Goal: Task Accomplishment & Management: Manage account settings

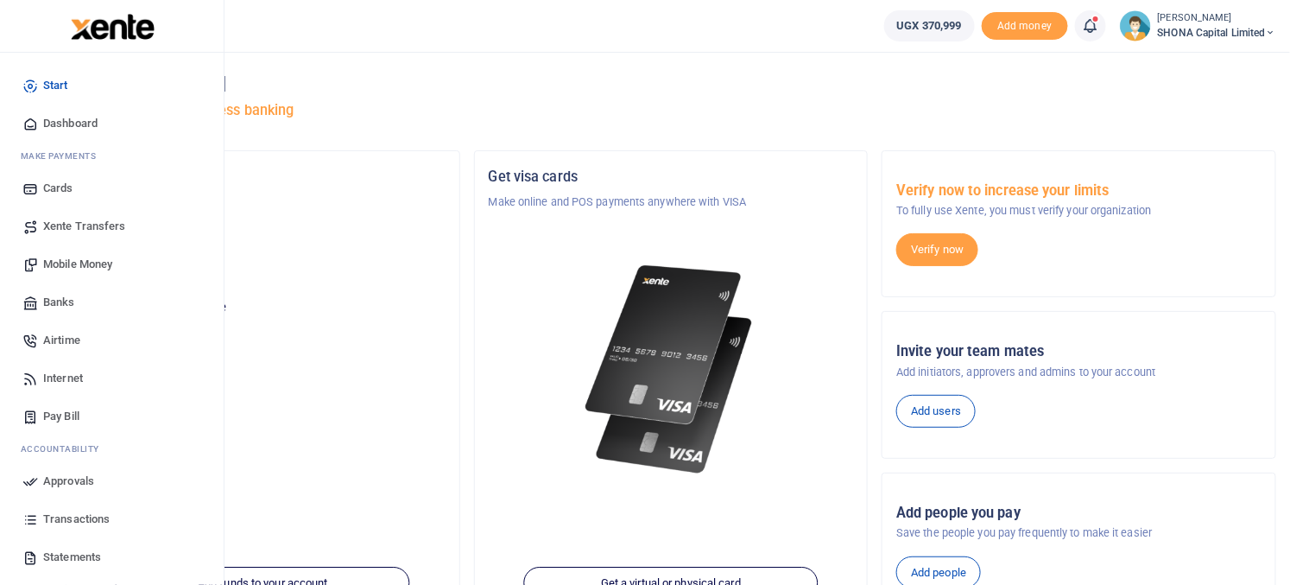
click at [66, 481] on span "Approvals" at bounding box center [68, 480] width 51 height 17
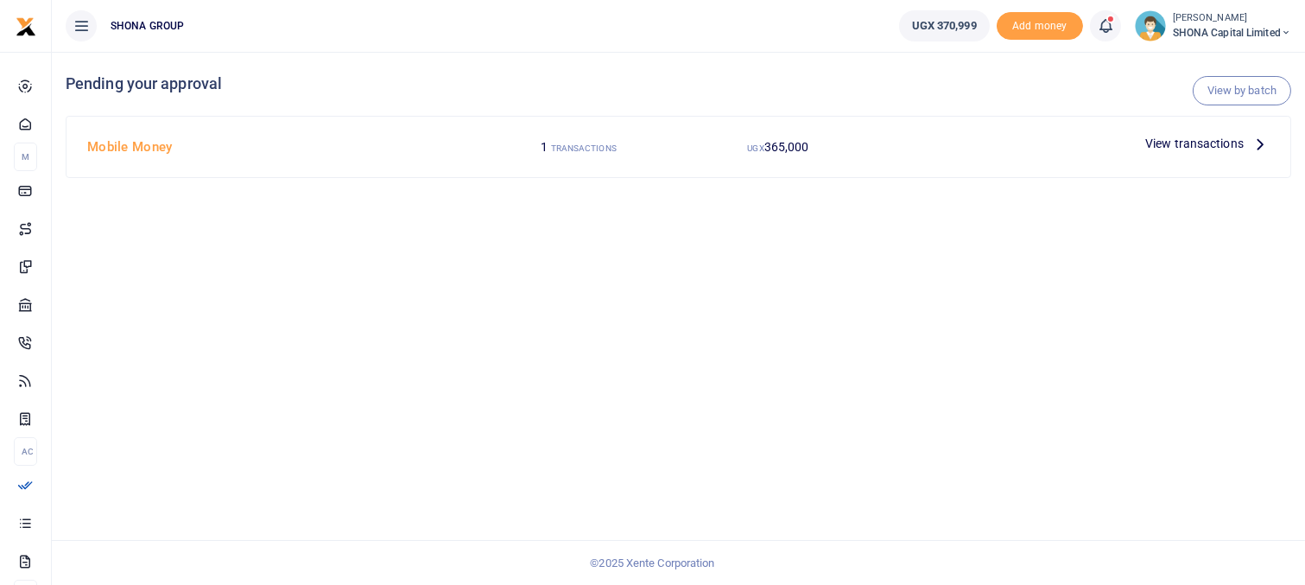
click at [1153, 146] on span "View transactions" at bounding box center [1194, 143] width 98 height 19
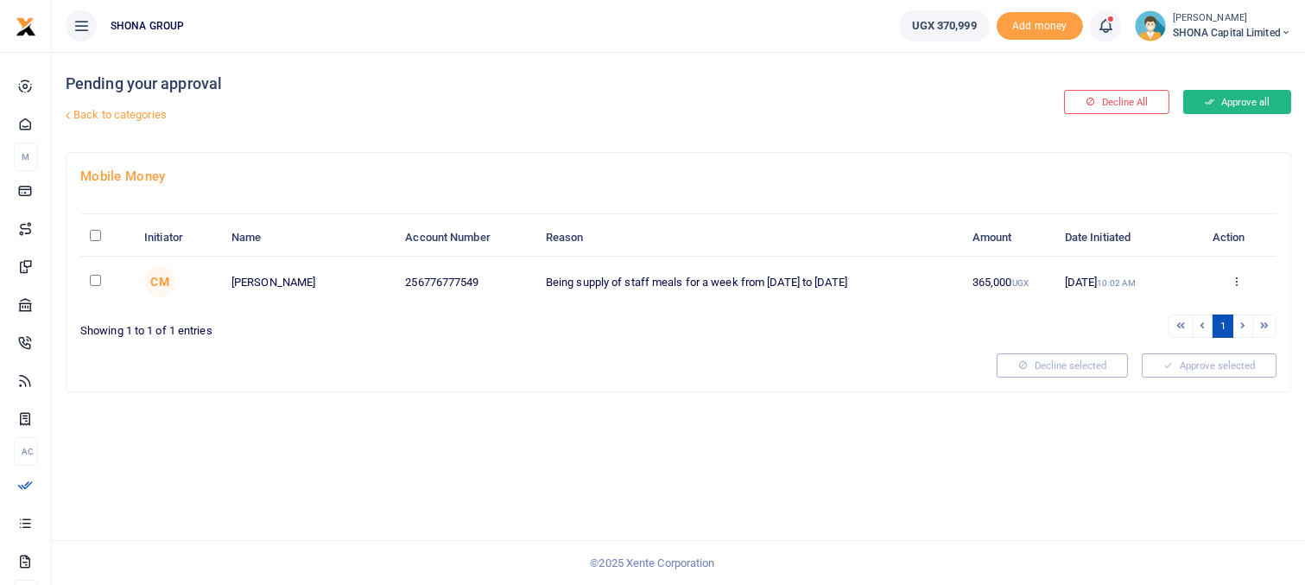
click at [1243, 98] on button "Approve all" at bounding box center [1237, 102] width 108 height 24
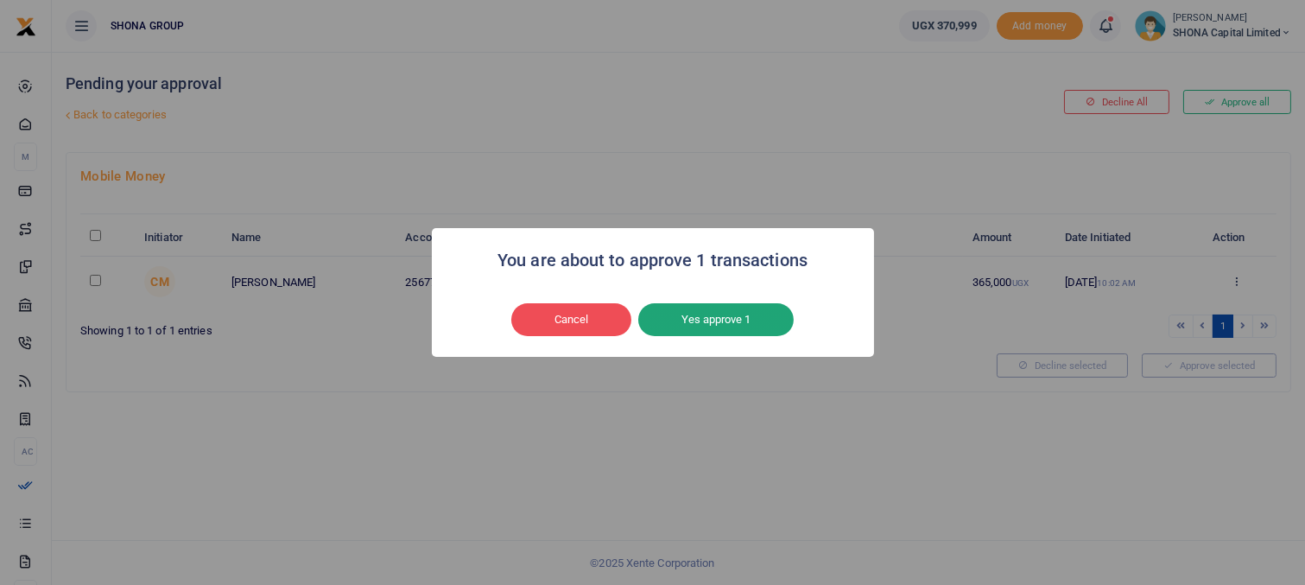
click at [731, 322] on button "Yes approve 1" at bounding box center [715, 319] width 155 height 33
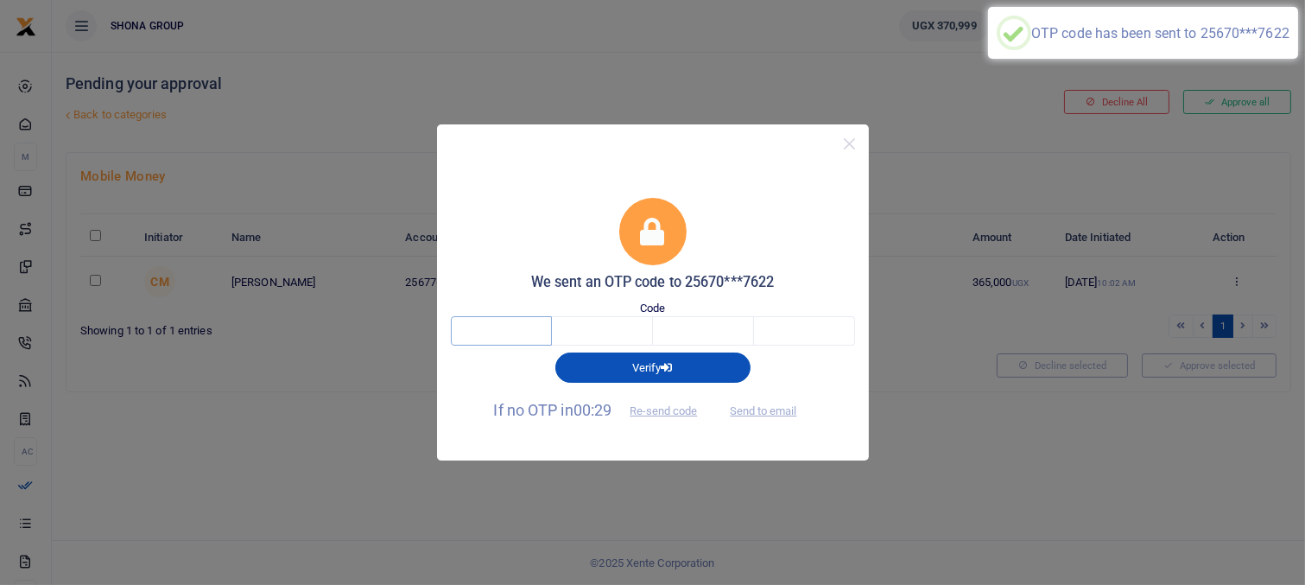
click at [502, 324] on input "text" at bounding box center [501, 330] width 101 height 29
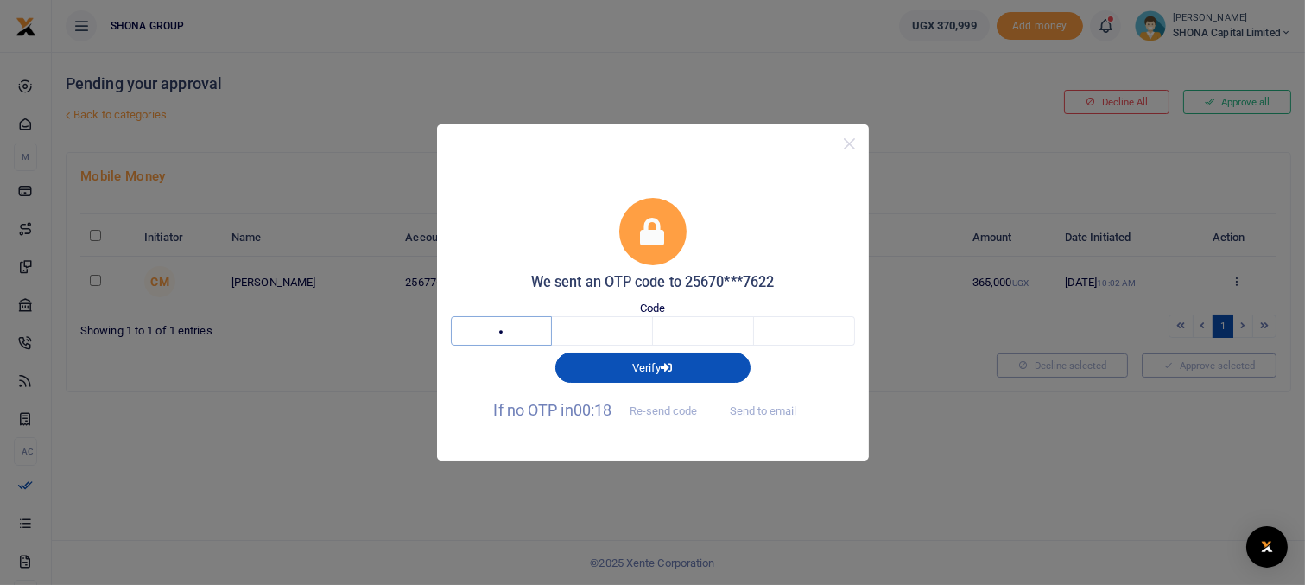
type input "5"
type input "4"
type input "6"
type input "8"
